Goal: Transaction & Acquisition: Purchase product/service

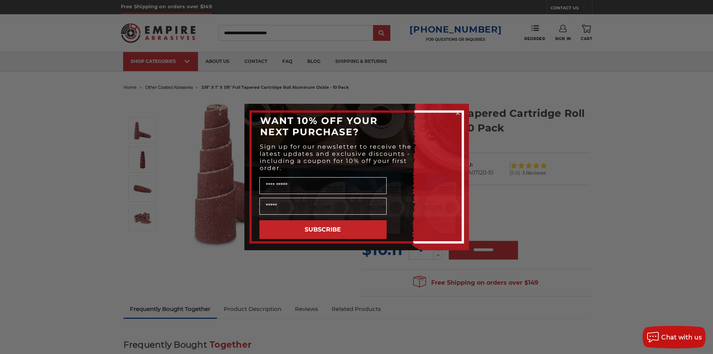
click at [643, 186] on div "Close dialog WANT 10% OFF YOUR NEXT PURCHASE? Sign up for our newsletter to rec…" at bounding box center [356, 177] width 713 height 354
click at [462, 113] on form "WANT 10% OFF YOUR NEXT PURCHASE? Sign up for our newsletter to receive the late…" at bounding box center [356, 177] width 224 height 146
click at [457, 113] on icon "Close dialog" at bounding box center [457, 112] width 3 height 3
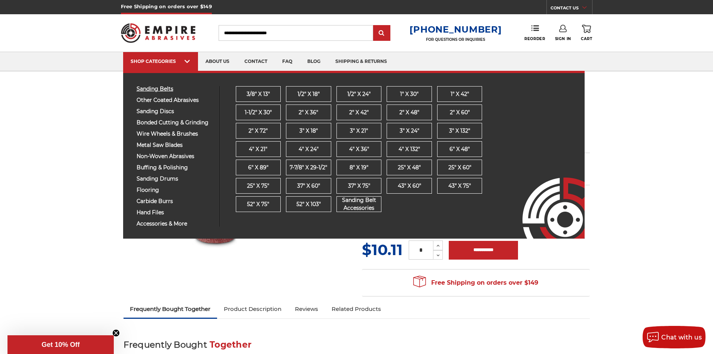
click at [171, 86] on span "sanding belts" at bounding box center [175, 89] width 77 height 6
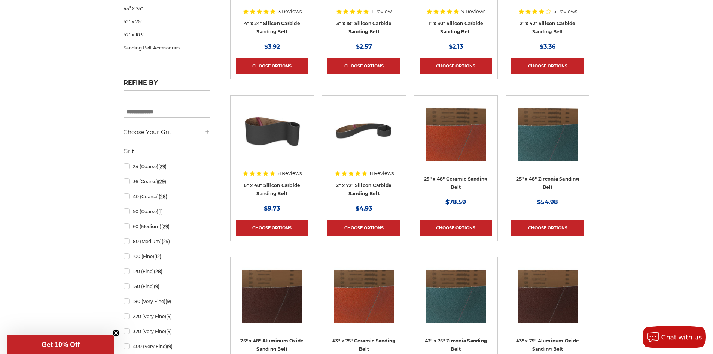
scroll to position [599, 0]
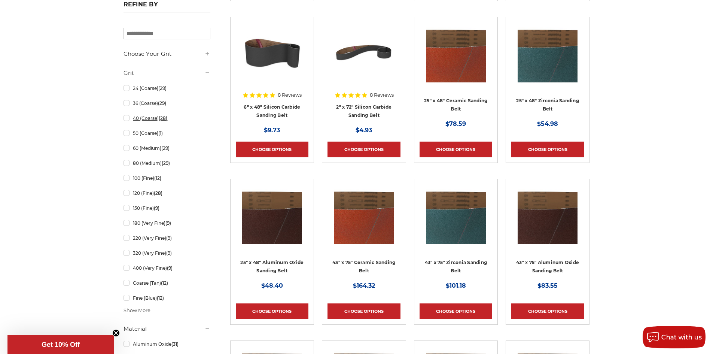
click at [128, 117] on link "40 (Coarse) (28)" at bounding box center [166, 117] width 87 height 13
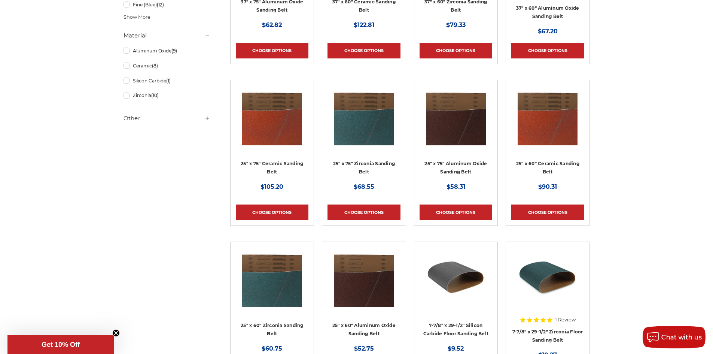
scroll to position [745, 0]
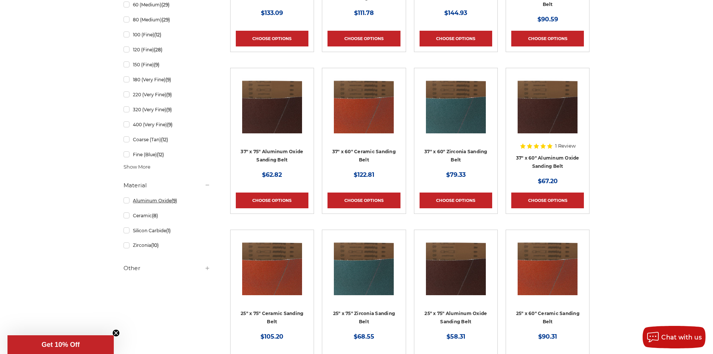
click at [154, 200] on link "Aluminum Oxide (9)" at bounding box center [166, 200] width 87 height 13
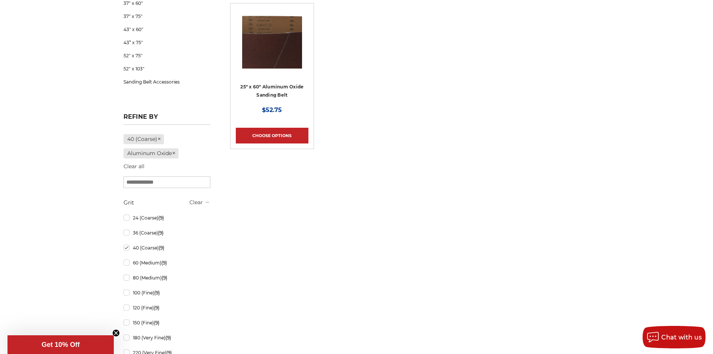
scroll to position [748, 0]
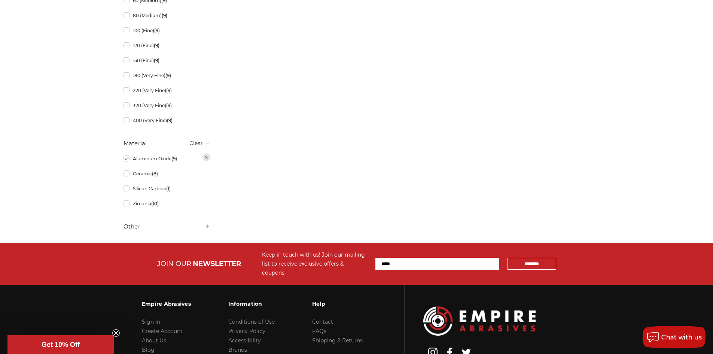
click at [129, 162] on link "Aluminum Oxide (9)" at bounding box center [166, 158] width 87 height 13
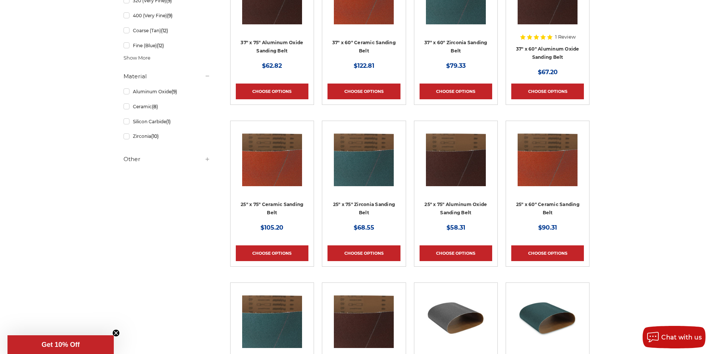
scroll to position [823, 0]
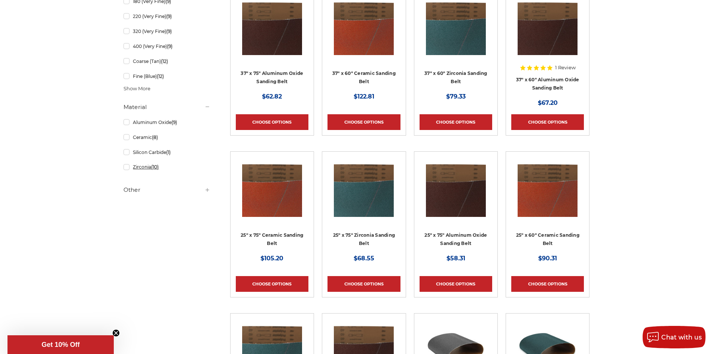
click at [128, 171] on link "Zirconia (10)" at bounding box center [166, 166] width 87 height 13
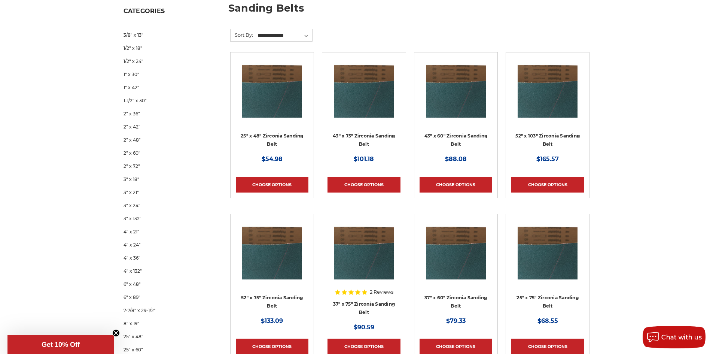
scroll to position [112, 0]
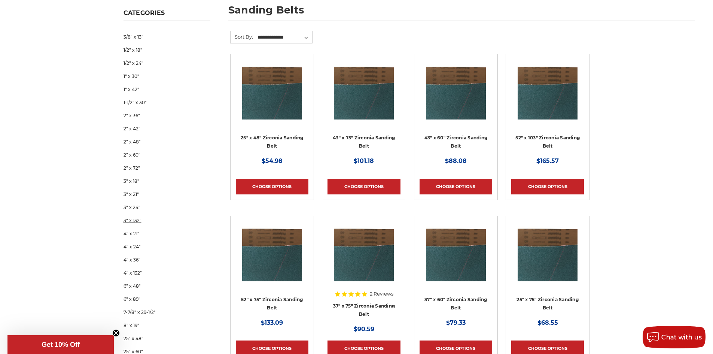
click at [138, 221] on link "3" x 132"" at bounding box center [166, 220] width 87 height 13
